Goal: Task Accomplishment & Management: Manage account settings

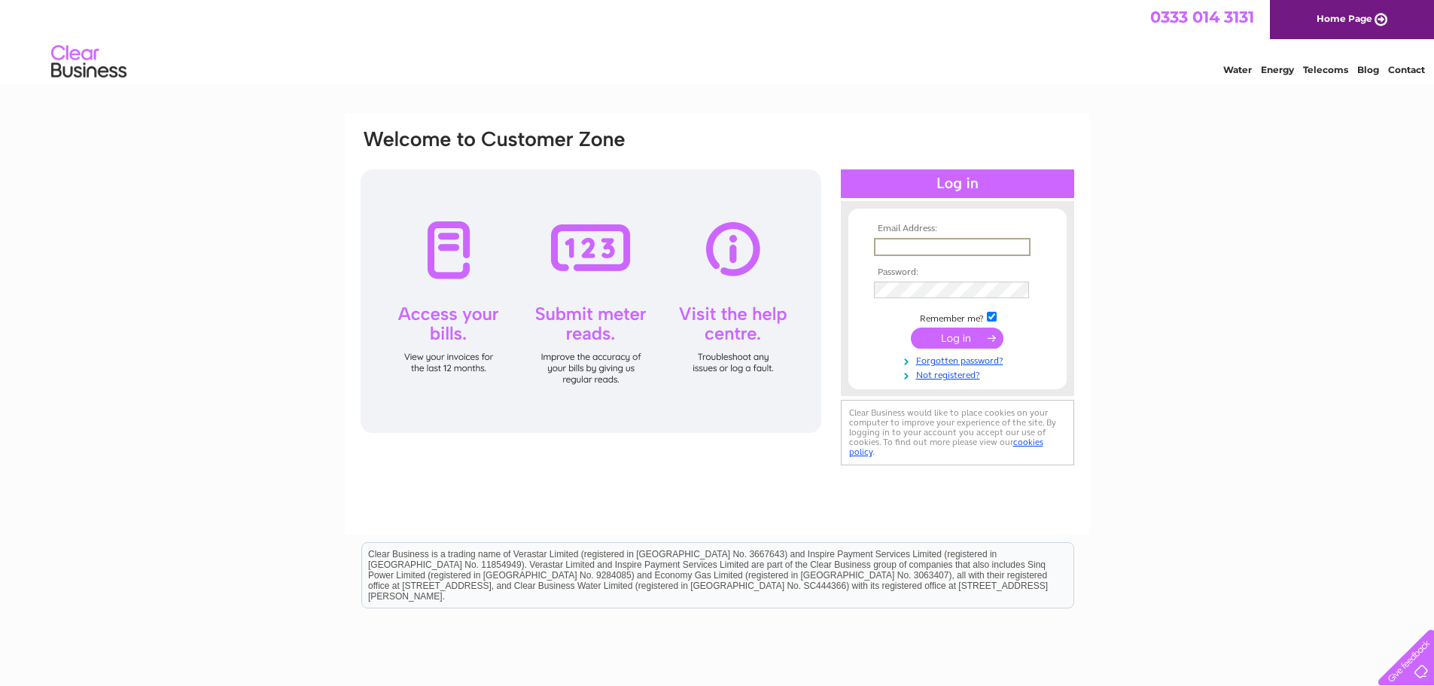
click at [951, 239] on input "text" at bounding box center [952, 247] width 157 height 18
type input "[EMAIL_ADDRESS][DOMAIN_NAME]"
click at [926, 238] on input "text" at bounding box center [952, 247] width 157 height 18
type input "[EMAIL_ADDRESS][DOMAIN_NAME]"
click at [960, 333] on input "submit" at bounding box center [957, 336] width 93 height 21
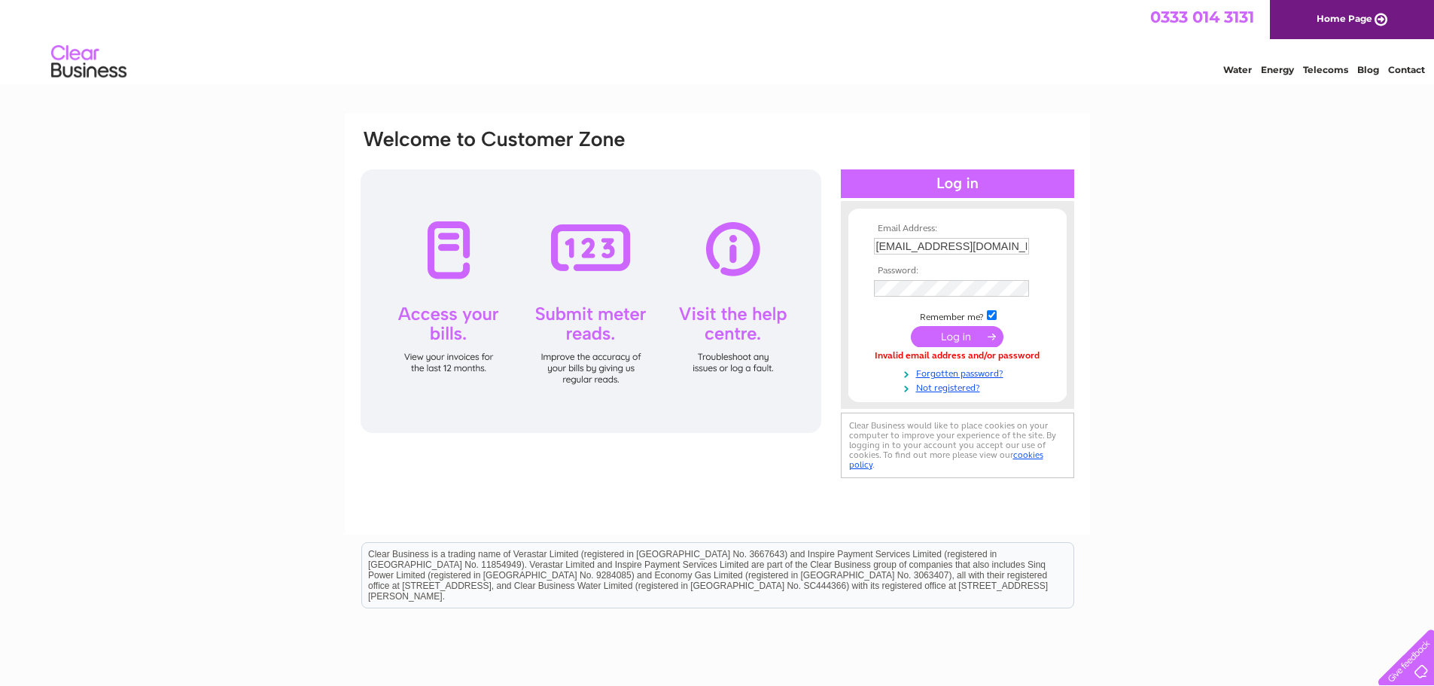
click at [954, 335] on input "submit" at bounding box center [957, 336] width 93 height 21
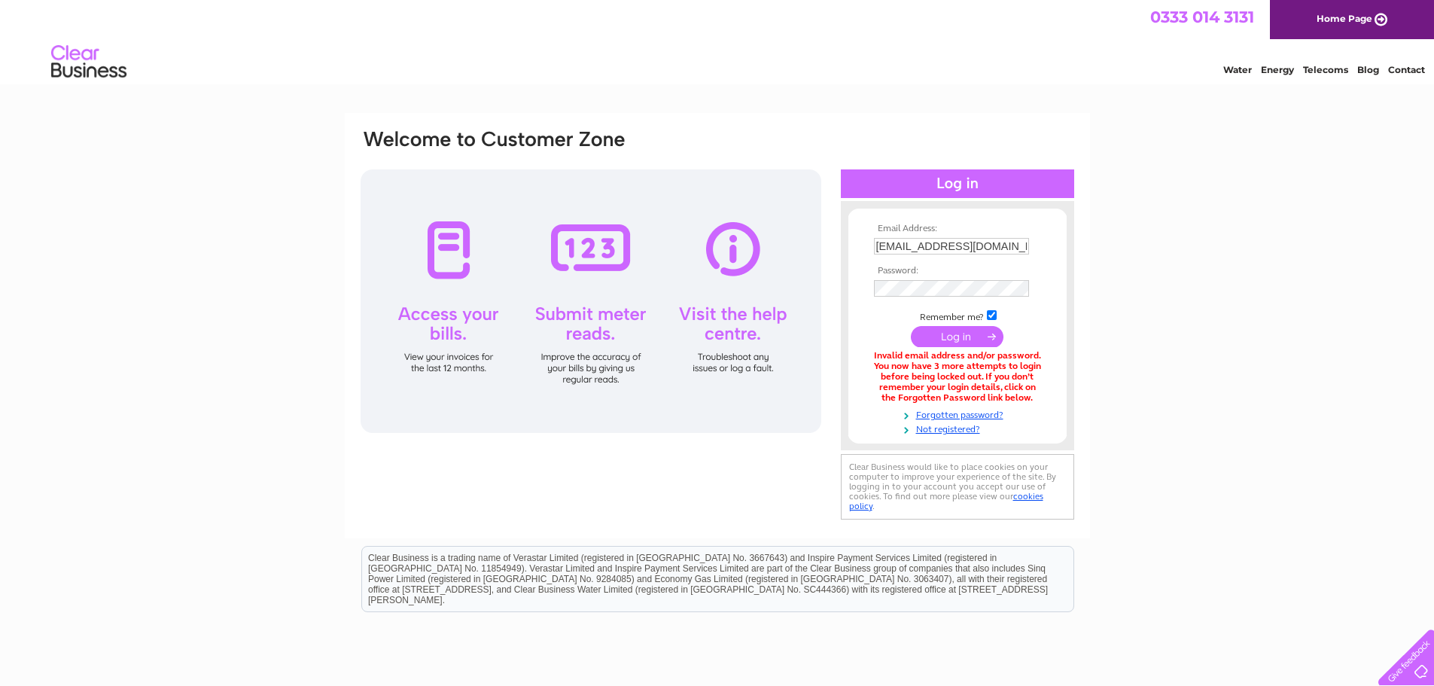
click at [1097, 269] on div "Email Address: hoswickcafe@btinternet.com Password:" at bounding box center [717, 454] width 1434 height 683
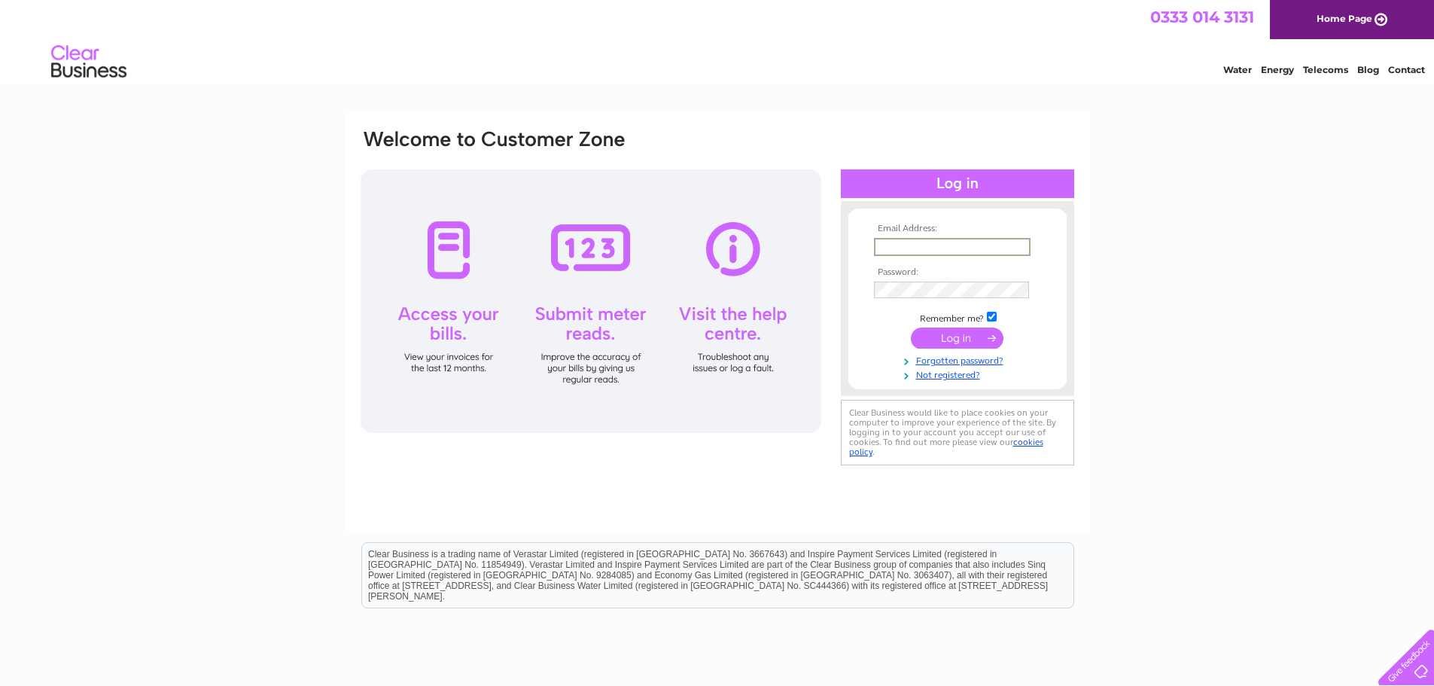
click at [917, 243] on input "text" at bounding box center [952, 247] width 157 height 18
type input "[EMAIL_ADDRESS][DOMAIN_NAME]"
click at [965, 357] on link "Forgotten password?" at bounding box center [959, 358] width 171 height 14
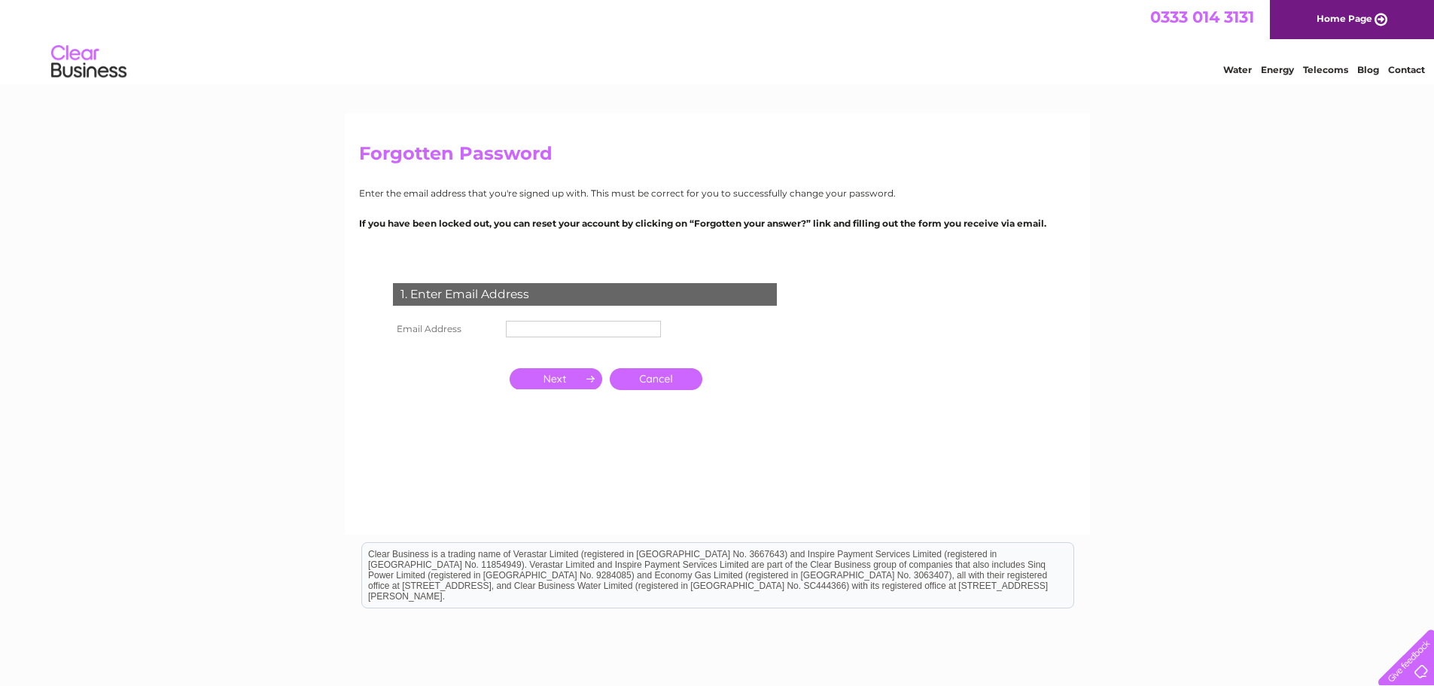
click at [524, 328] on input "text" at bounding box center [583, 329] width 155 height 17
type input "[EMAIL_ADDRESS][DOMAIN_NAME]"
click at [564, 382] on input "button" at bounding box center [556, 378] width 93 height 21
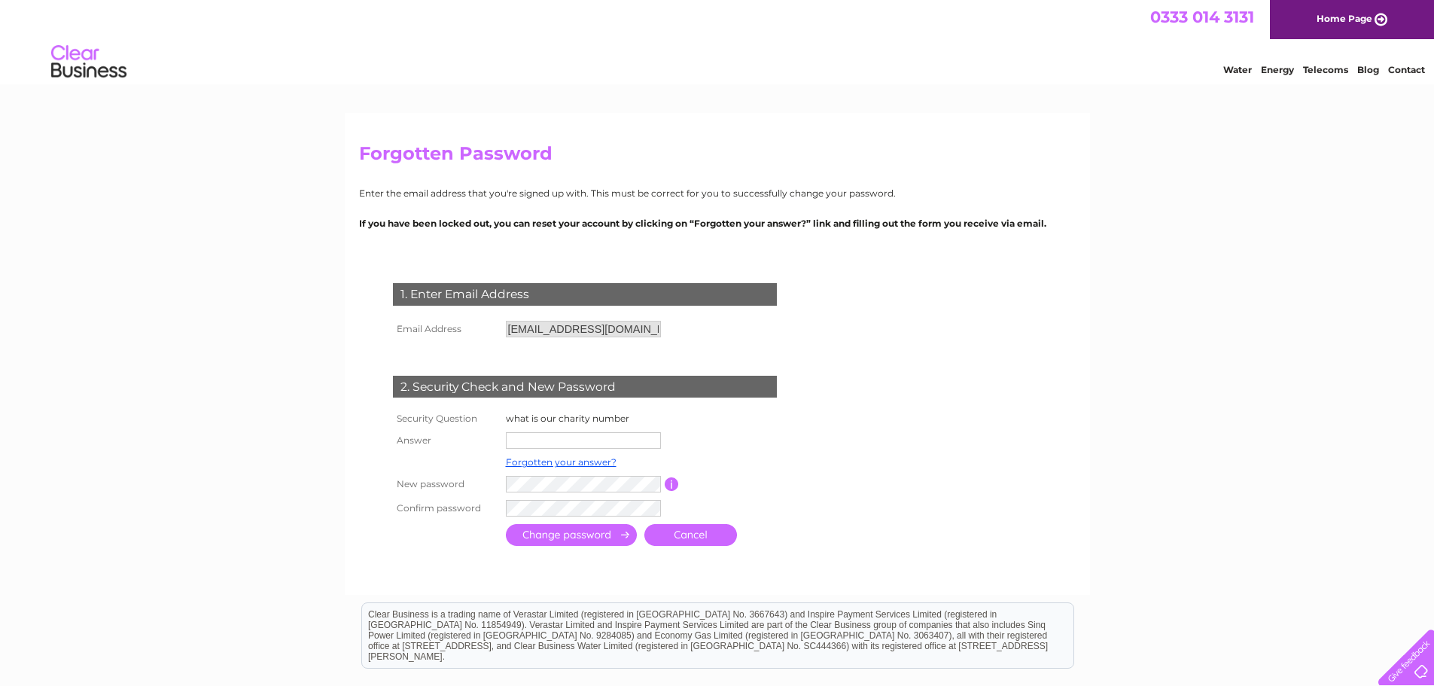
drag, startPoint x: 983, startPoint y: 245, endPoint x: 880, endPoint y: 403, distance: 189.3
click at [880, 403] on form "1. Enter Email Address Email Address [EMAIL_ADDRESS][DOMAIN_NAME] Cancel Answer" at bounding box center [717, 416] width 717 height 327
click at [527, 440] on input "text" at bounding box center [584, 441] width 157 height 18
